Goal: Find specific page/section: Find specific page/section

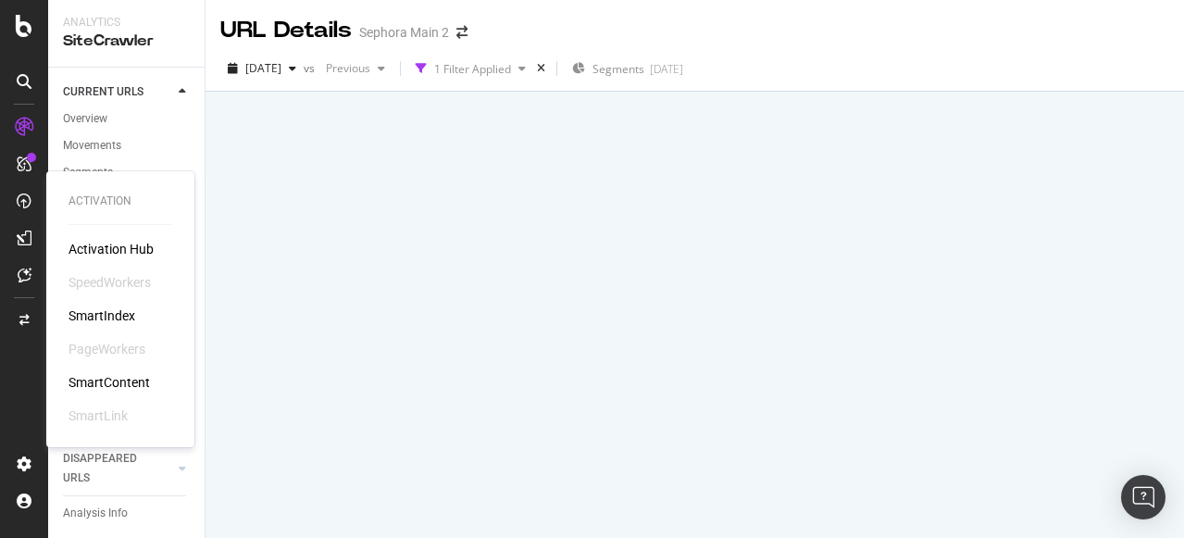
click at [85, 315] on div "SmartIndex" at bounding box center [102, 315] width 67 height 19
